Goal: Information Seeking & Learning: Find specific fact

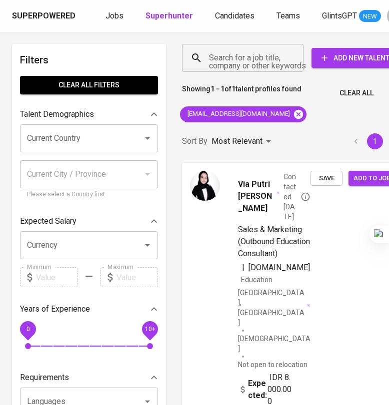
scroll to position [0, 17]
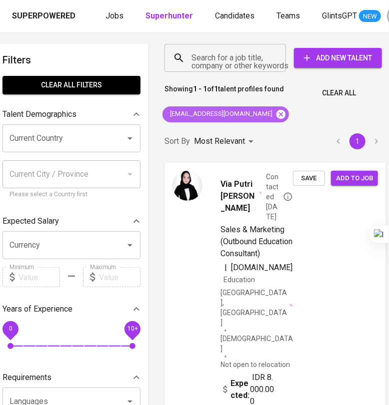
click at [276, 116] on icon at bounding box center [280, 113] width 9 height 9
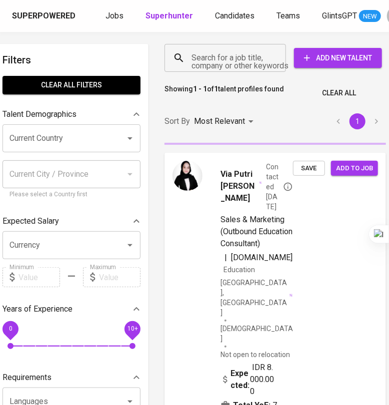
click at [214, 51] on input "Search for a job title, company or other keywords" at bounding box center [227, 57] width 77 height 19
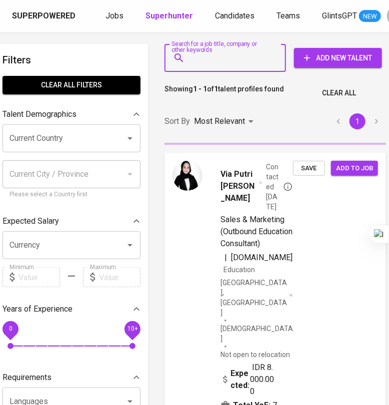
paste input "[EMAIL_ADDRESS][DOMAIN_NAME]"
type input "[EMAIL_ADDRESS][DOMAIN_NAME]"
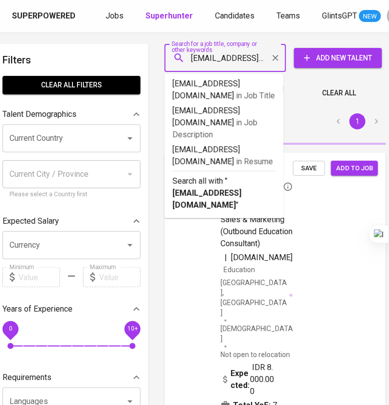
scroll to position [0, 12]
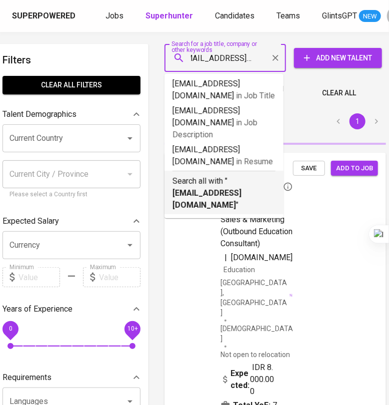
click at [229, 175] on p "Search all with " [EMAIL_ADDRESS][DOMAIN_NAME] "" at bounding box center [223, 193] width 103 height 36
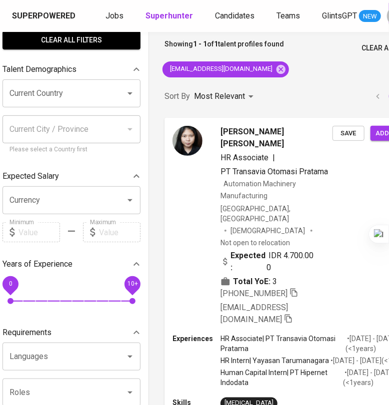
scroll to position [124, 17]
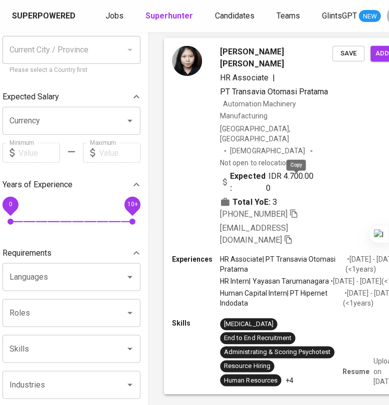
click at [293, 209] on icon "button" at bounding box center [293, 213] width 9 height 9
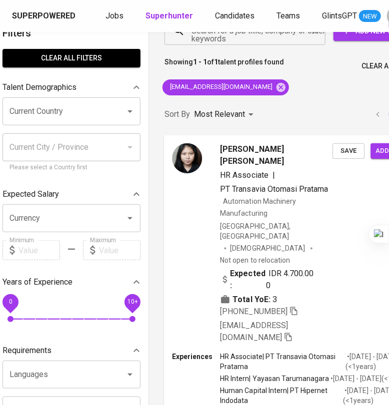
scroll to position [0, 17]
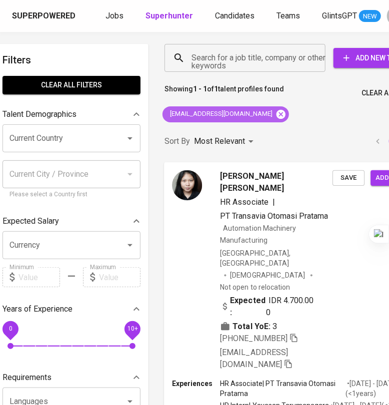
click at [276, 115] on icon at bounding box center [280, 113] width 9 height 9
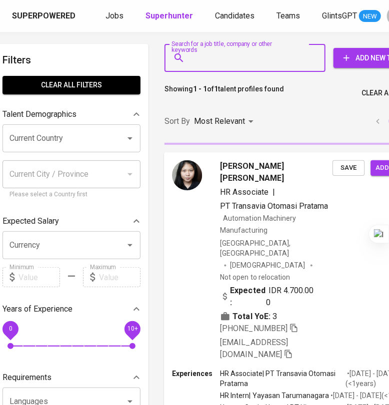
click at [231, 56] on input "Search for a job title, company or other keywords" at bounding box center [247, 57] width 117 height 19
paste input "[EMAIL_ADDRESS][DOMAIN_NAME]"
type input "[EMAIL_ADDRESS][DOMAIN_NAME]"
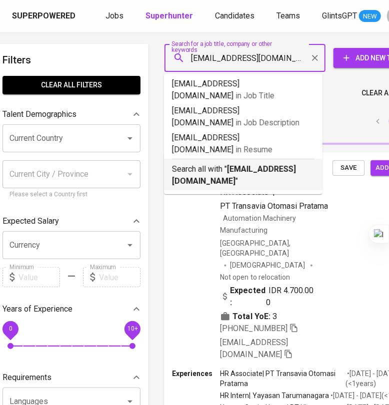
click at [249, 164] on b "[EMAIL_ADDRESS][DOMAIN_NAME]" at bounding box center [234, 174] width 124 height 21
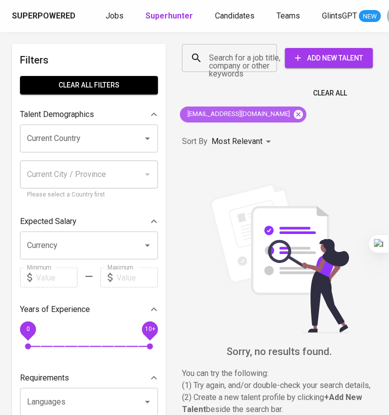
click at [294, 113] on icon at bounding box center [298, 113] width 9 height 9
